Goal: Find specific page/section: Find specific page/section

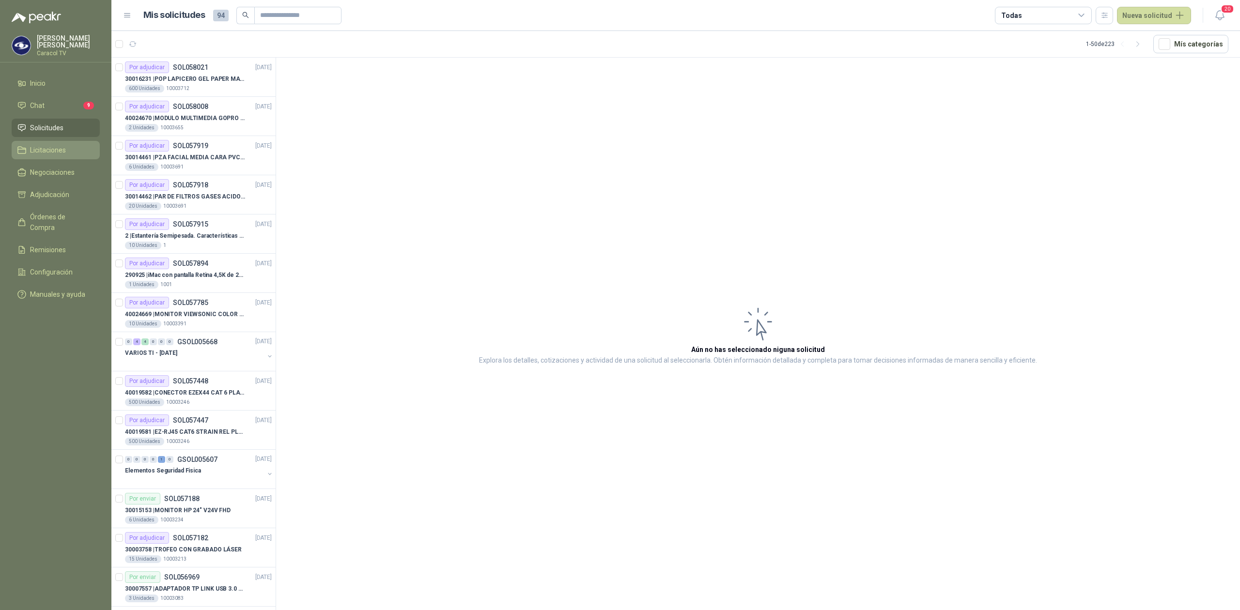
click at [44, 149] on span "Licitaciones" at bounding box center [48, 150] width 36 height 11
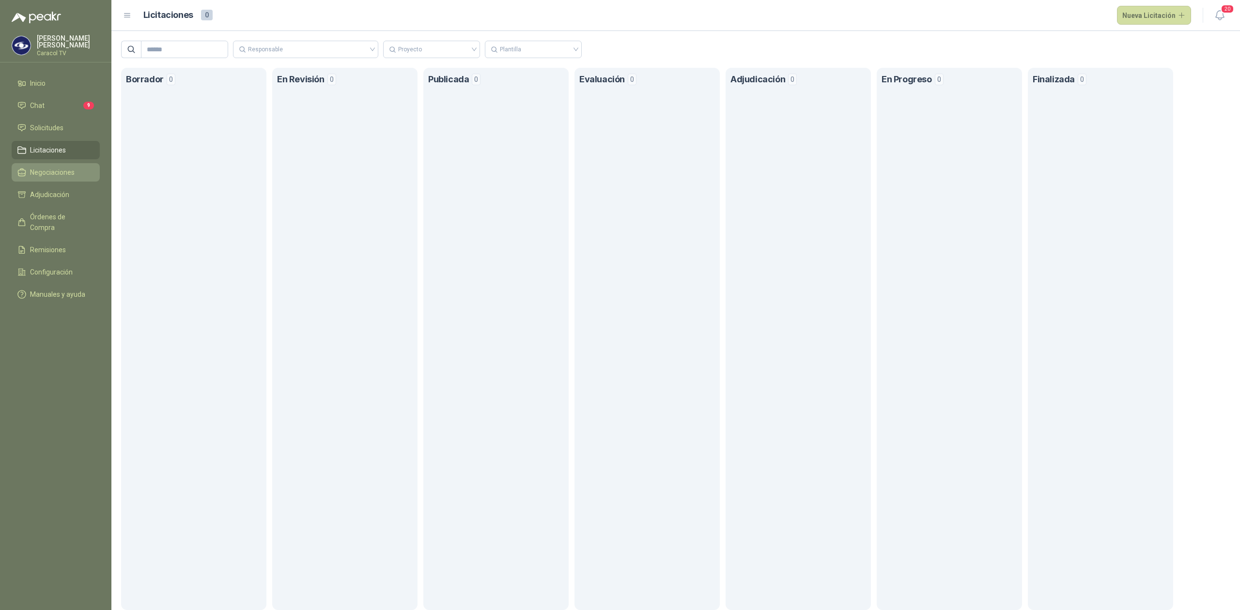
click at [42, 169] on span "Negociaciones" at bounding box center [52, 172] width 45 height 11
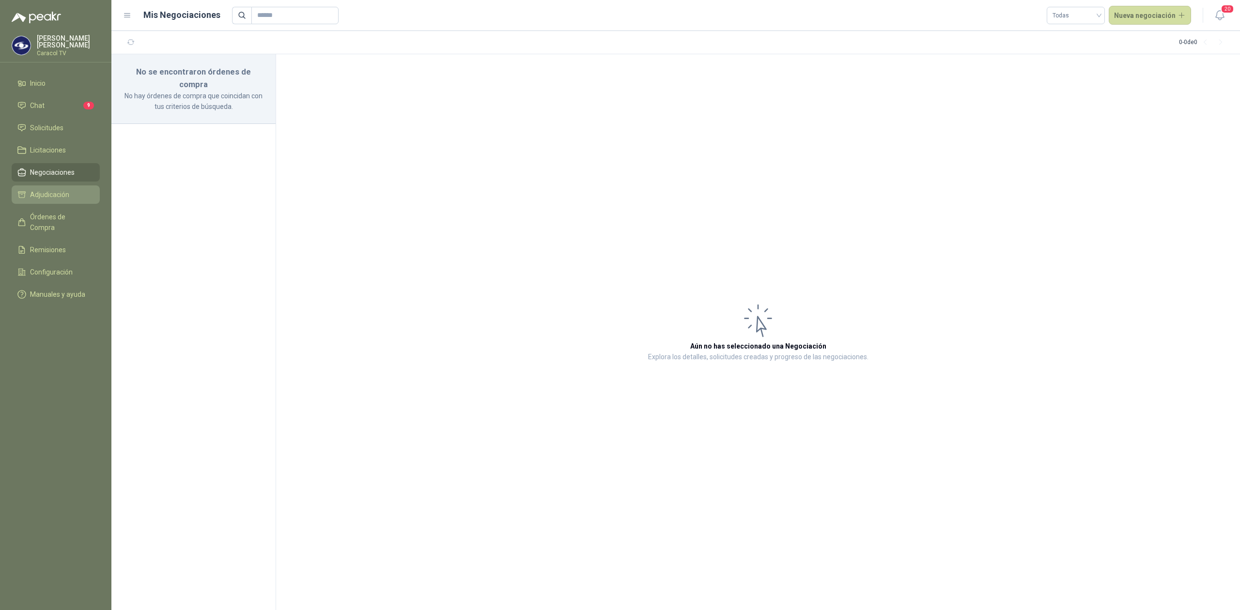
click at [43, 191] on span "Adjudicación" at bounding box center [49, 194] width 39 height 11
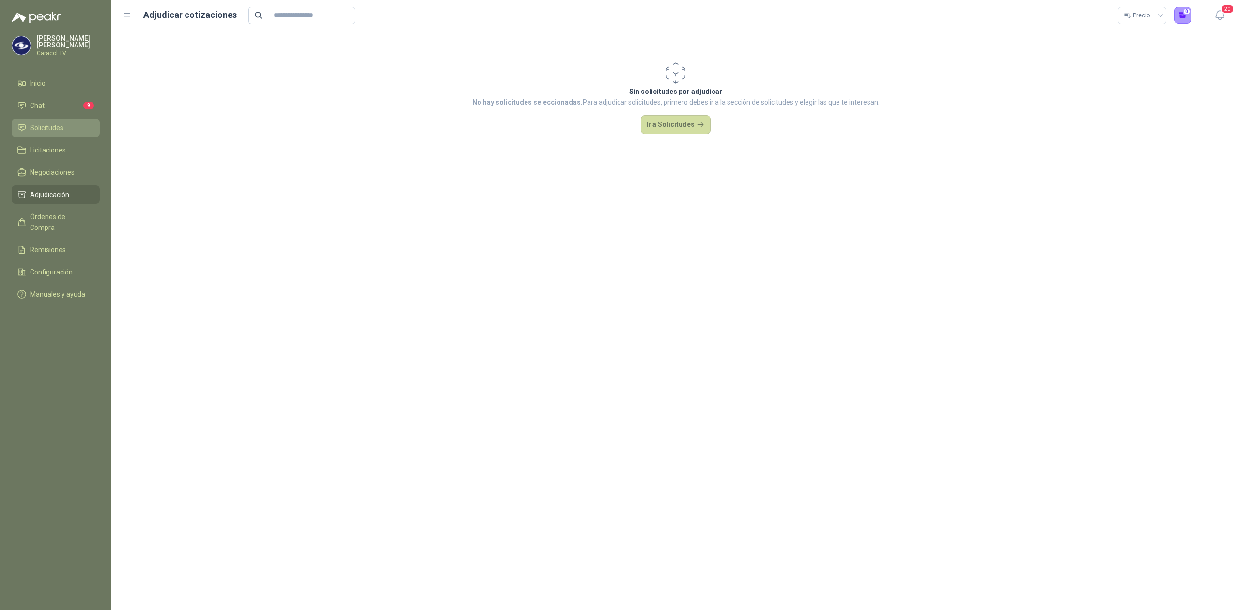
click at [53, 133] on span "Solicitudes" at bounding box center [46, 128] width 33 height 11
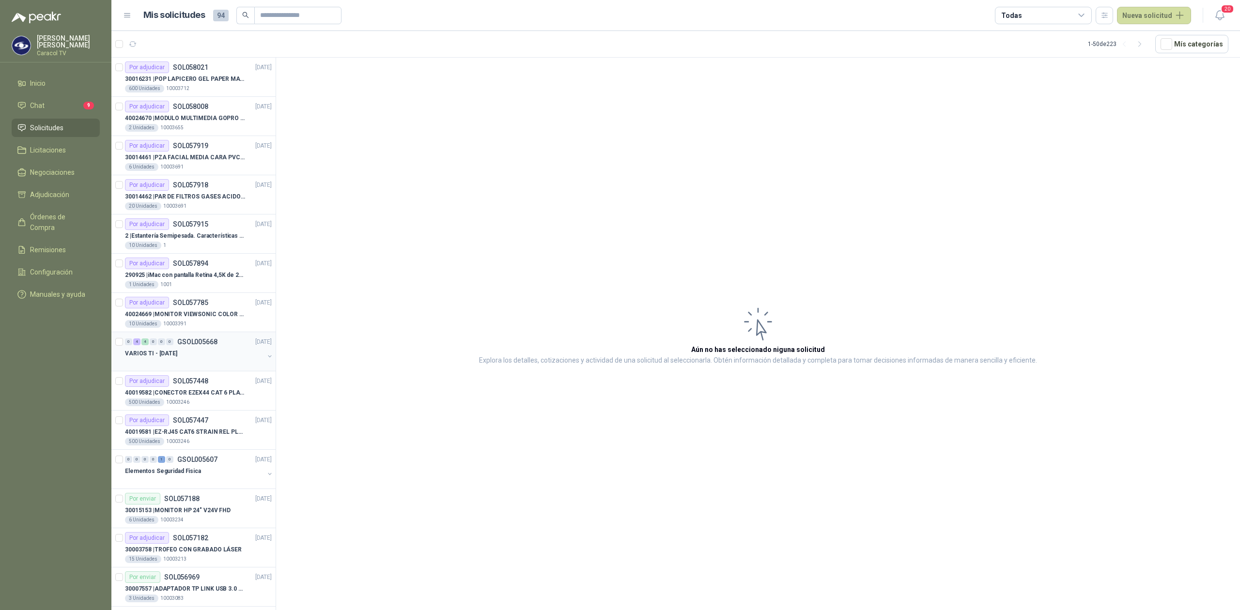
click at [202, 358] on div "VARIOS TI - [DATE]" at bounding box center [194, 354] width 139 height 12
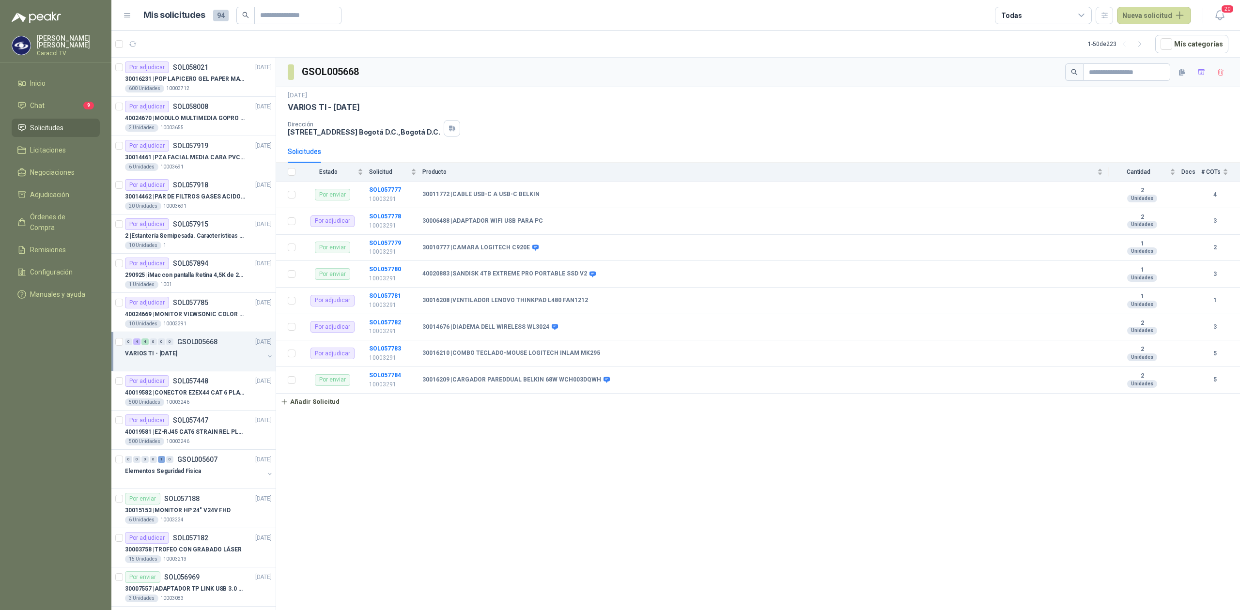
click at [210, 358] on div "VARIOS TI - [DATE]" at bounding box center [194, 354] width 139 height 12
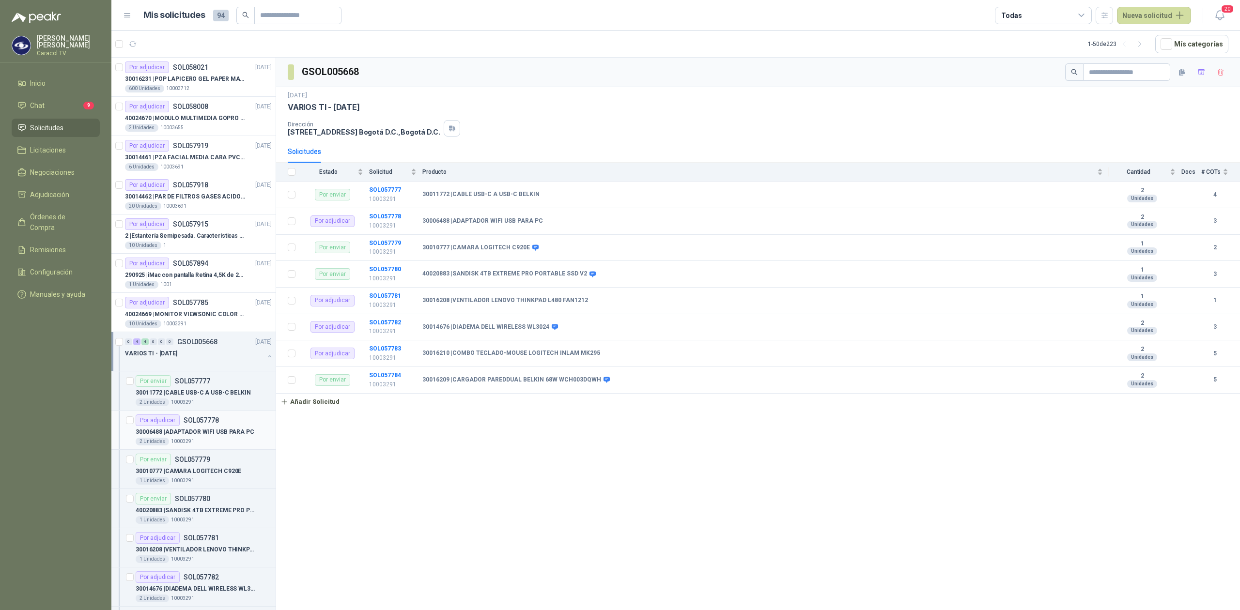
click at [212, 428] on div "30006488 | ADAPTADOR WIFI USB PARA PC" at bounding box center [204, 432] width 136 height 12
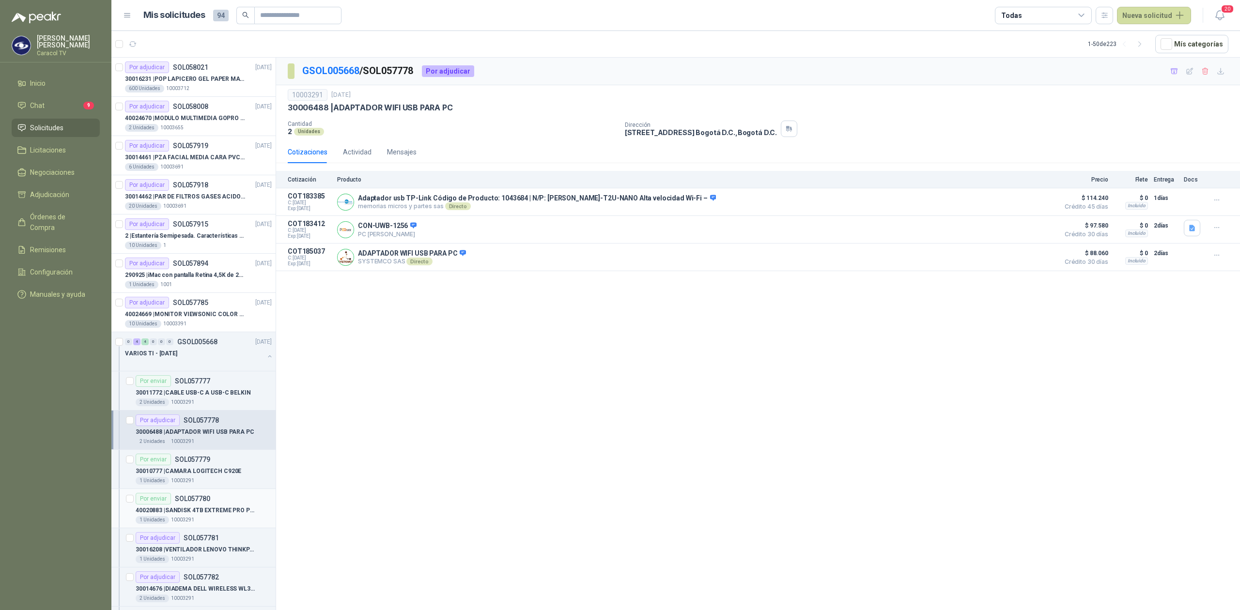
click at [231, 514] on p "40020883 | SANDISK 4TB EXTREME PRO PORTABLE SSD V2" at bounding box center [196, 510] width 121 height 9
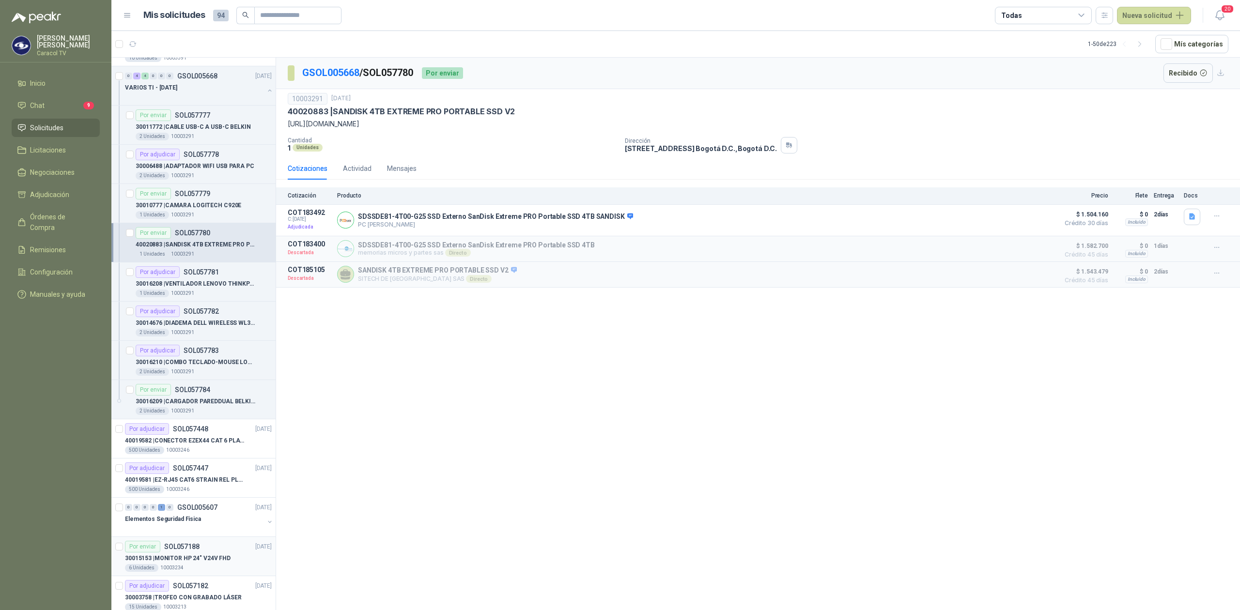
scroll to position [301, 0]
